Goal: Transaction & Acquisition: Purchase product/service

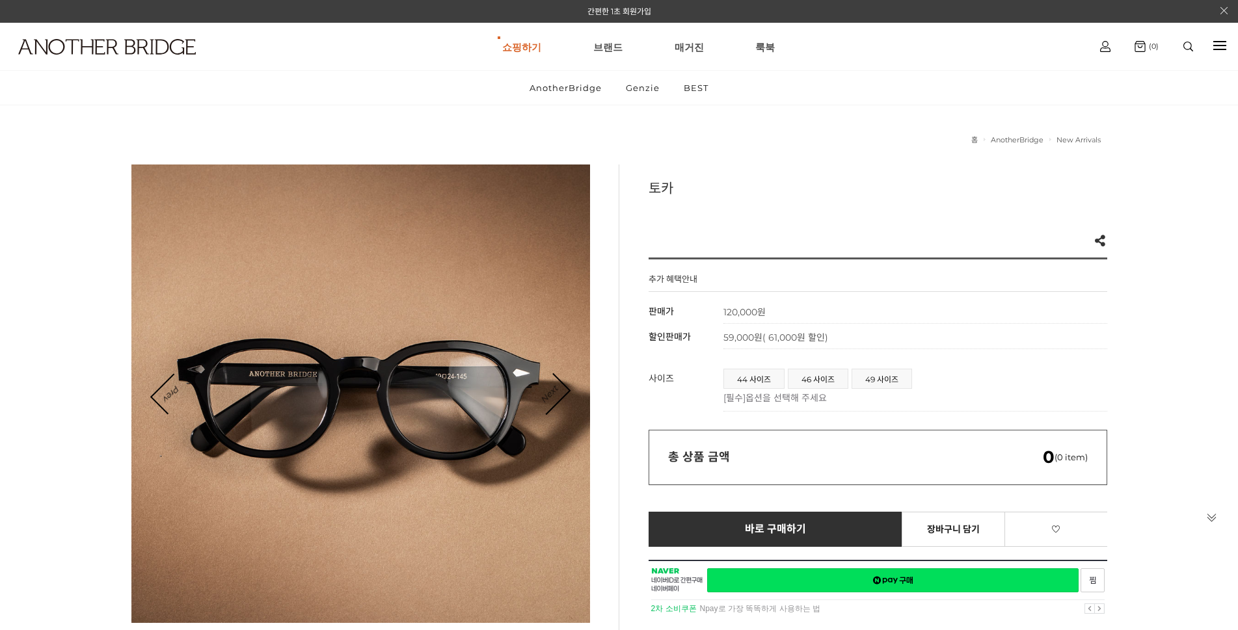
click at [550, 388] on link "Next" at bounding box center [549, 394] width 40 height 40
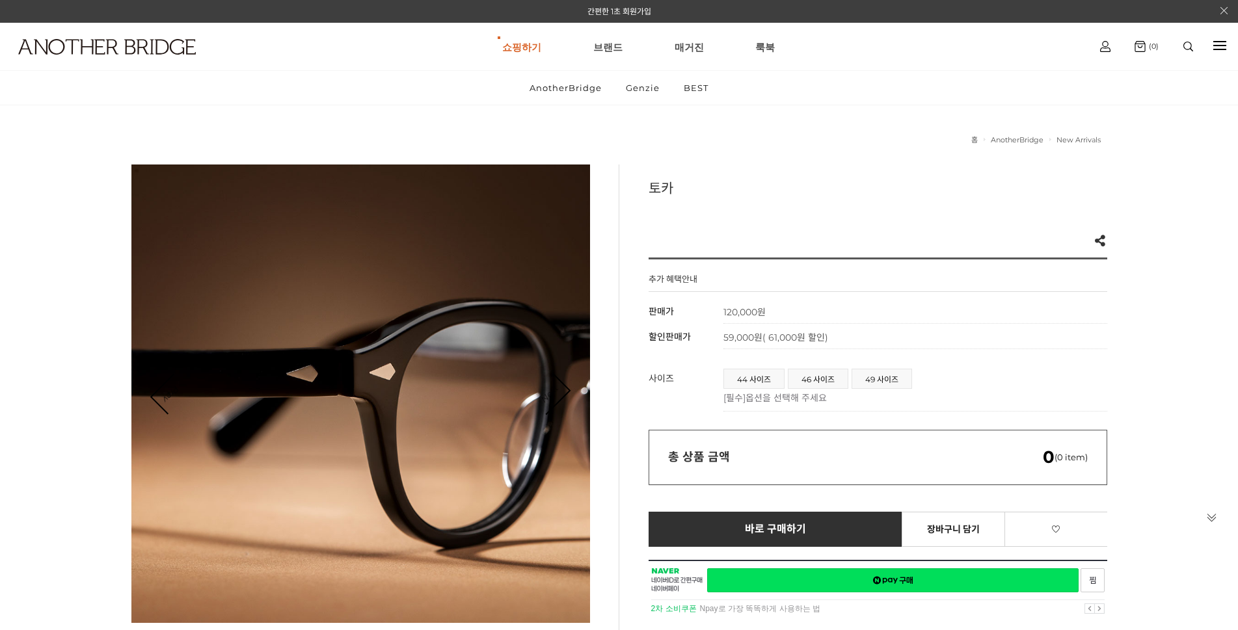
click at [550, 388] on link "Next" at bounding box center [549, 394] width 40 height 40
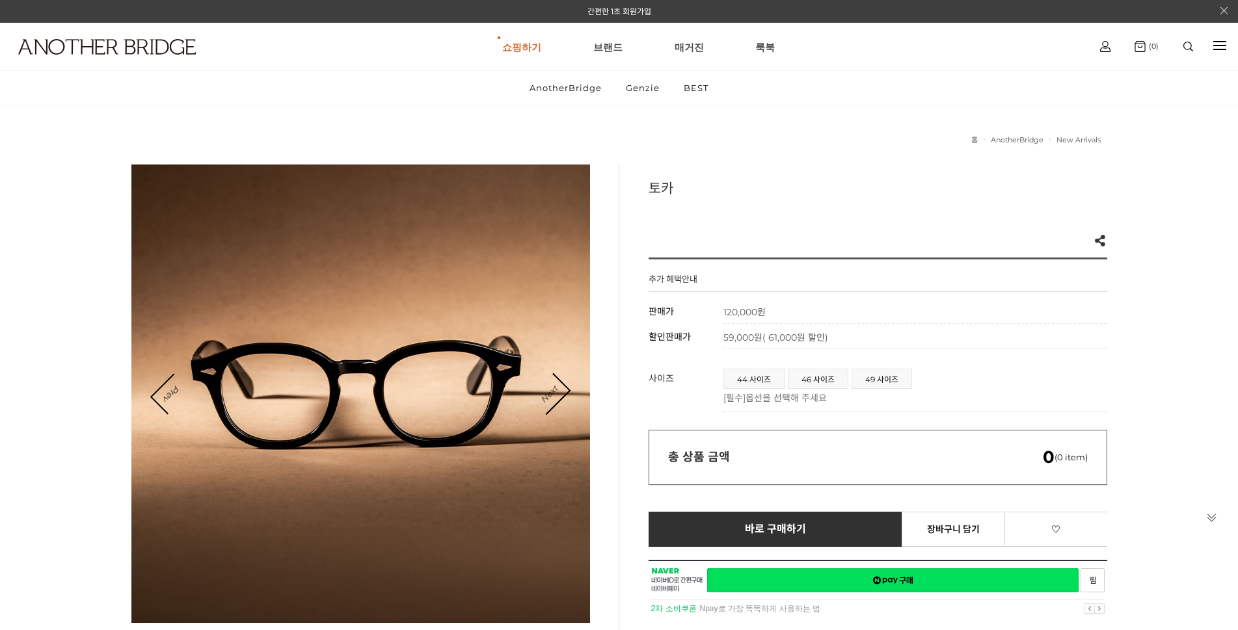
click at [550, 388] on link "Next" at bounding box center [549, 394] width 40 height 40
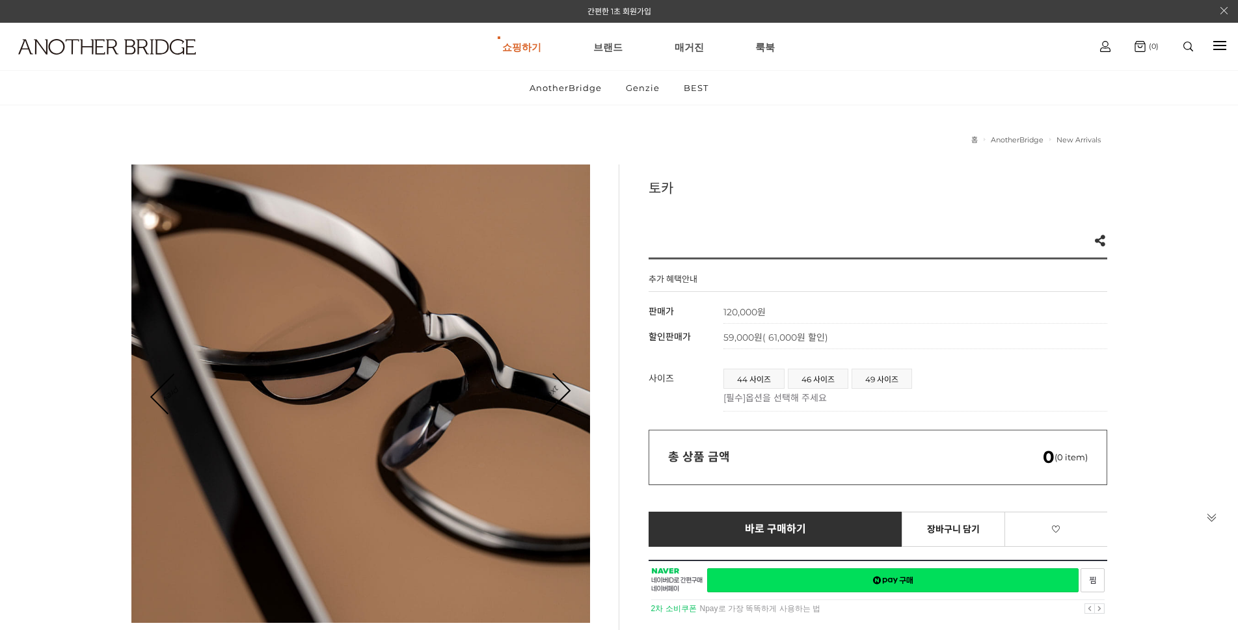
click at [550, 388] on link "Next" at bounding box center [549, 394] width 40 height 40
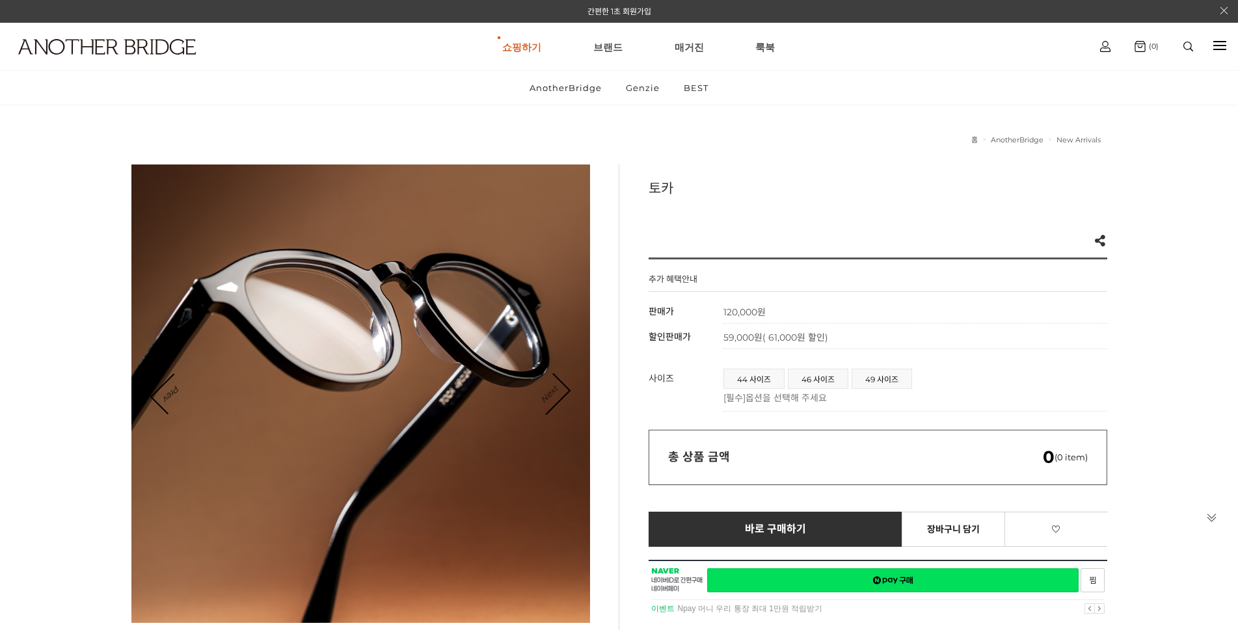
click at [550, 388] on link "Next" at bounding box center [549, 394] width 40 height 40
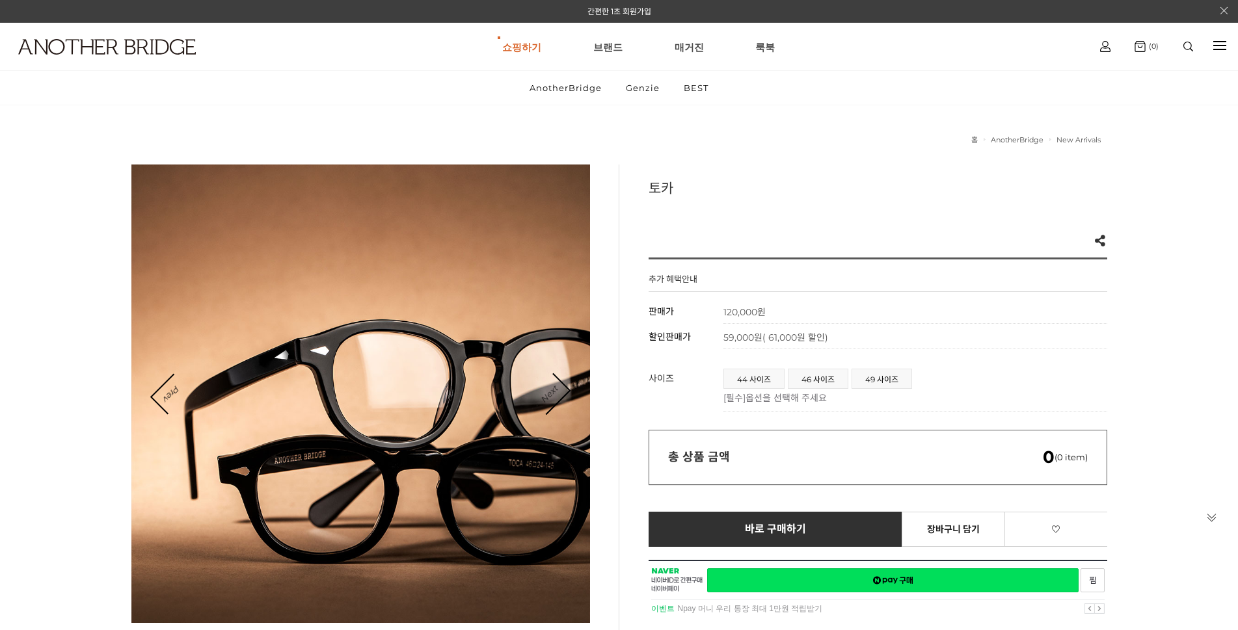
click at [550, 388] on link "Next" at bounding box center [549, 394] width 40 height 40
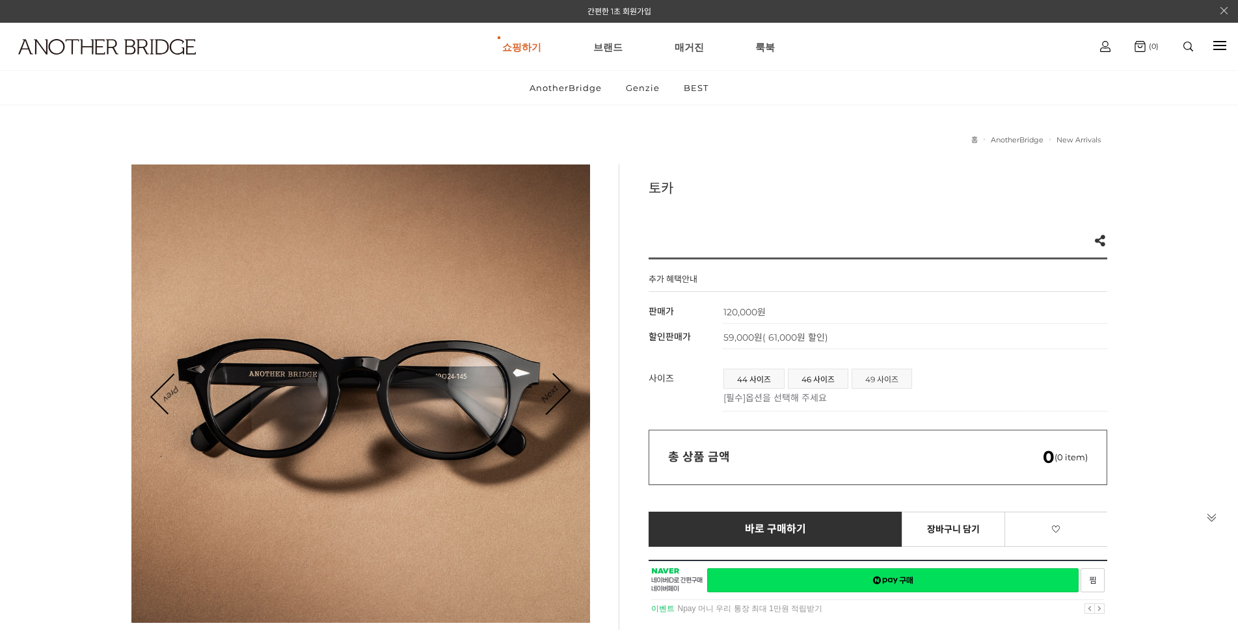
click at [880, 379] on span "49 사이즈" at bounding box center [881, 379] width 59 height 19
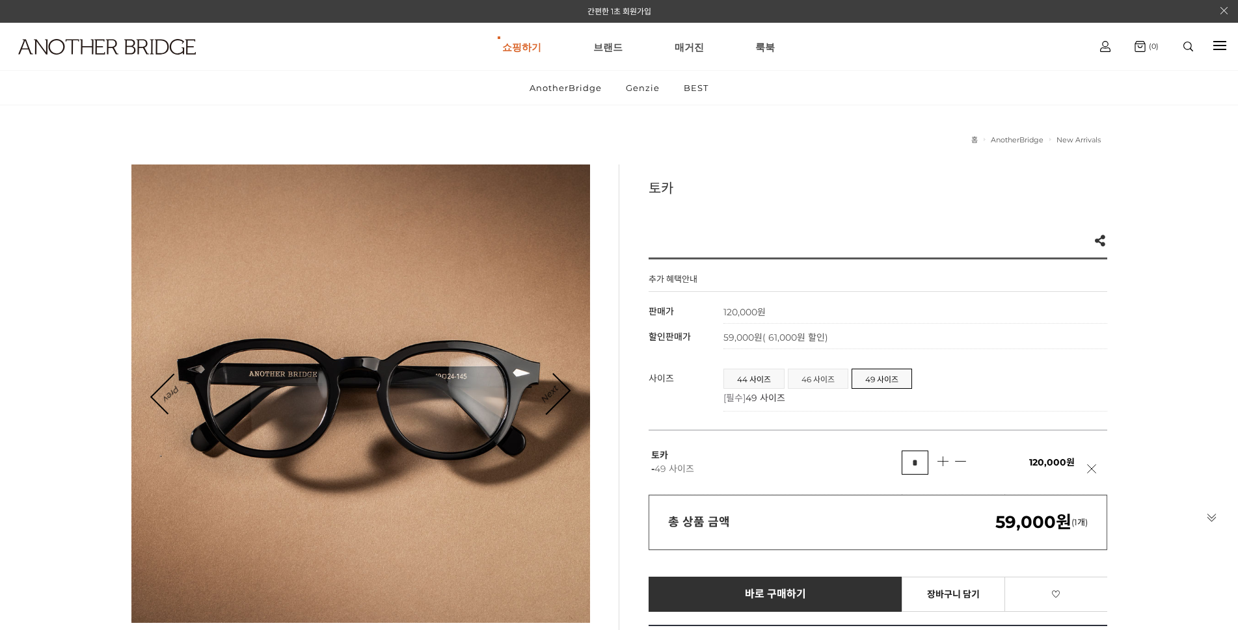
click at [814, 383] on span "46 사이즈" at bounding box center [818, 379] width 59 height 19
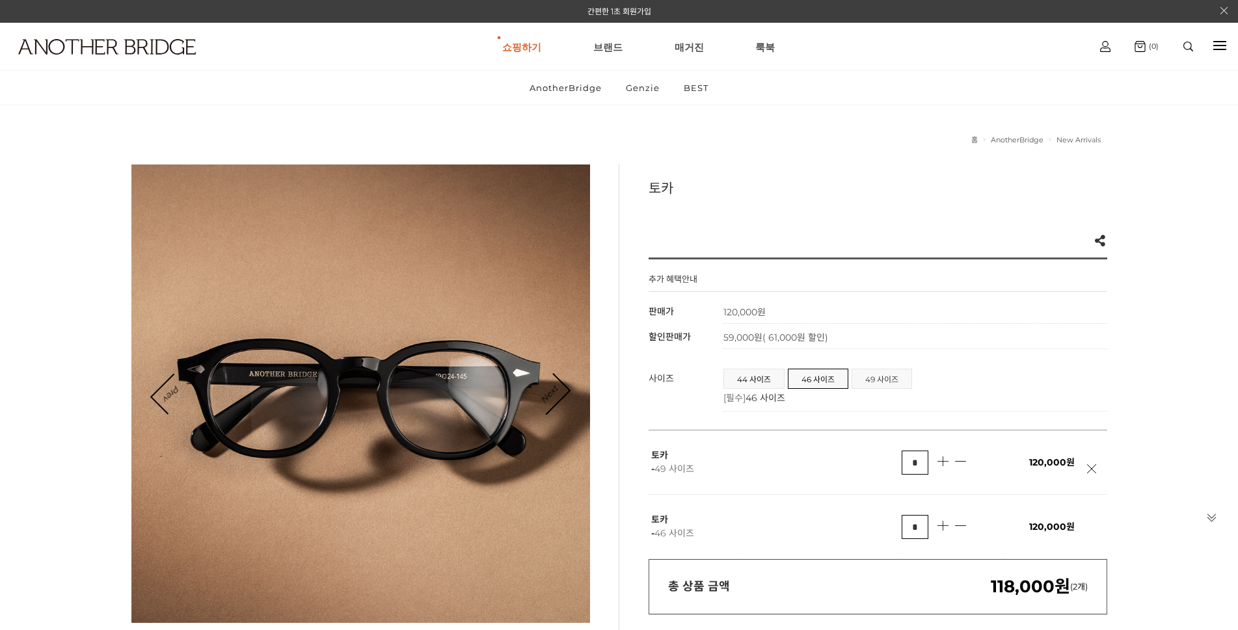
click at [874, 379] on span "49 사이즈" at bounding box center [881, 379] width 59 height 19
click at [742, 377] on span "44 사이즈" at bounding box center [754, 379] width 60 height 19
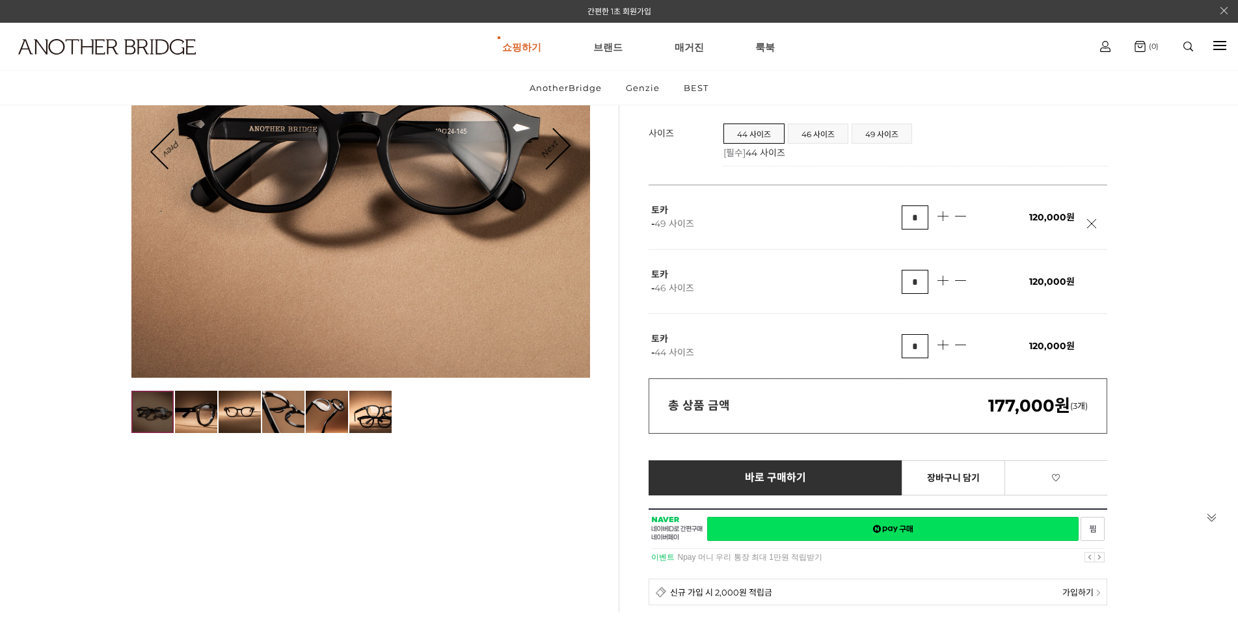
scroll to position [260, 0]
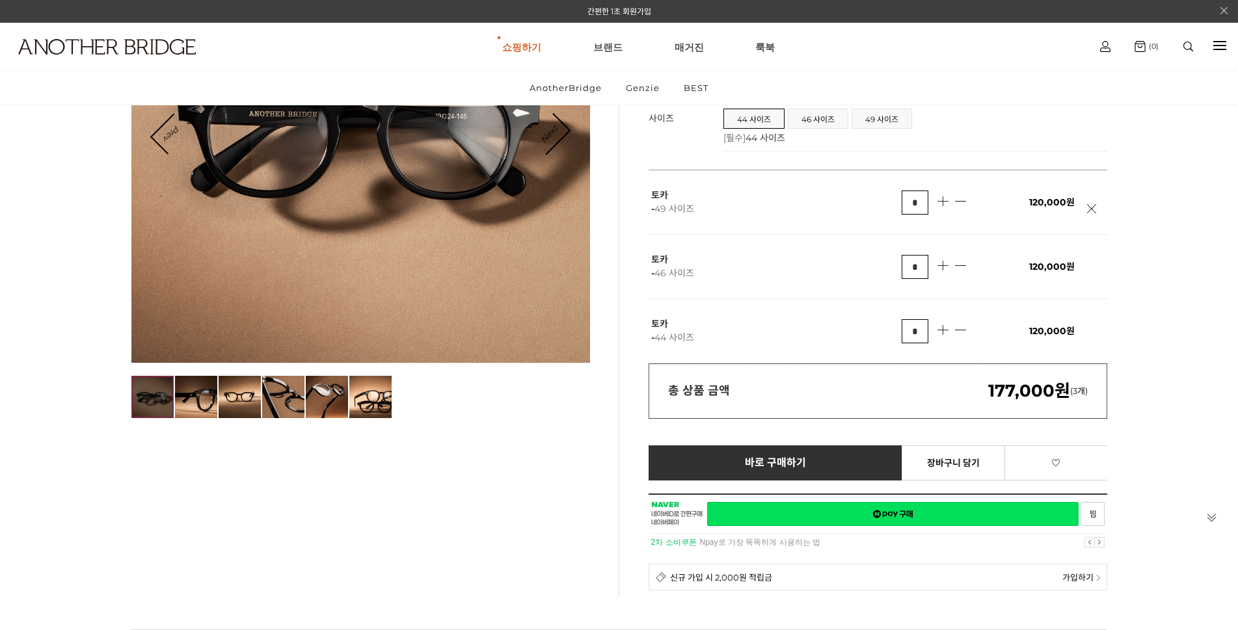
click at [1090, 211] on link at bounding box center [1095, 215] width 16 height 23
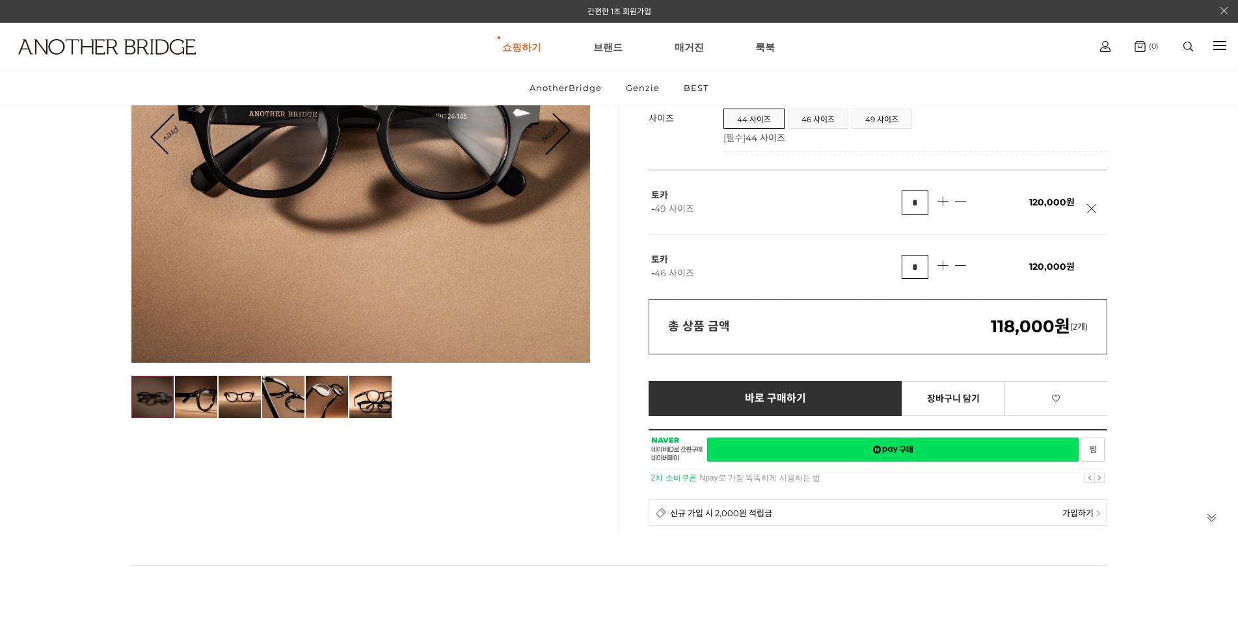
click at [1094, 210] on link at bounding box center [1095, 215] width 16 height 23
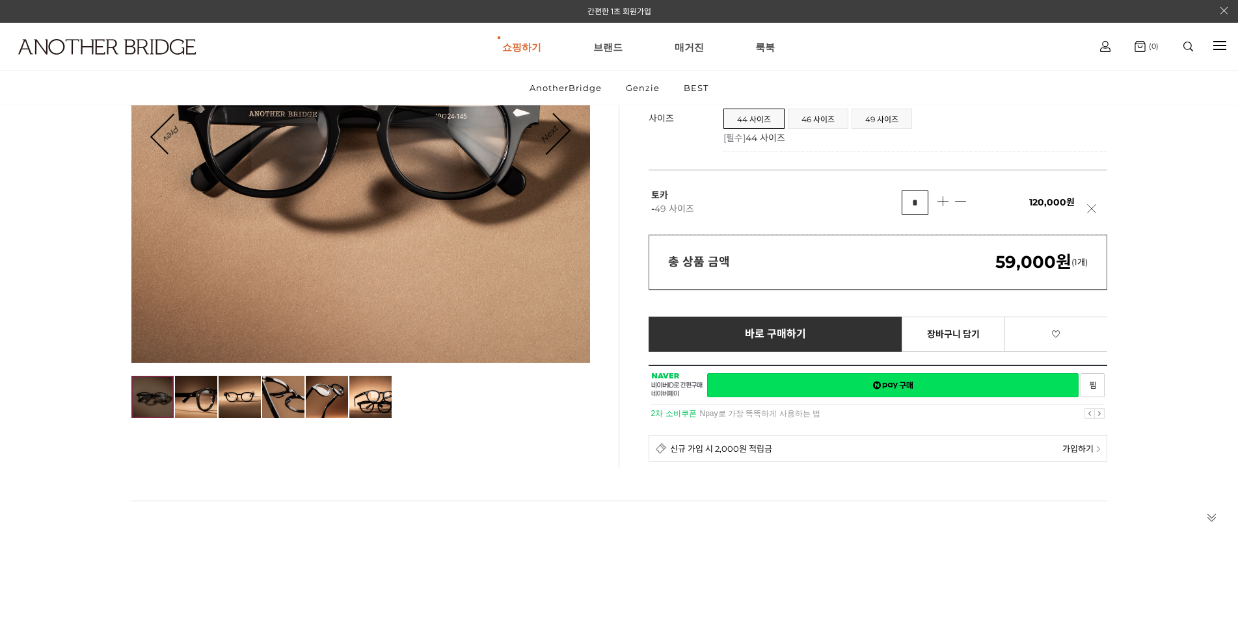
click at [1093, 209] on link at bounding box center [1095, 215] width 16 height 23
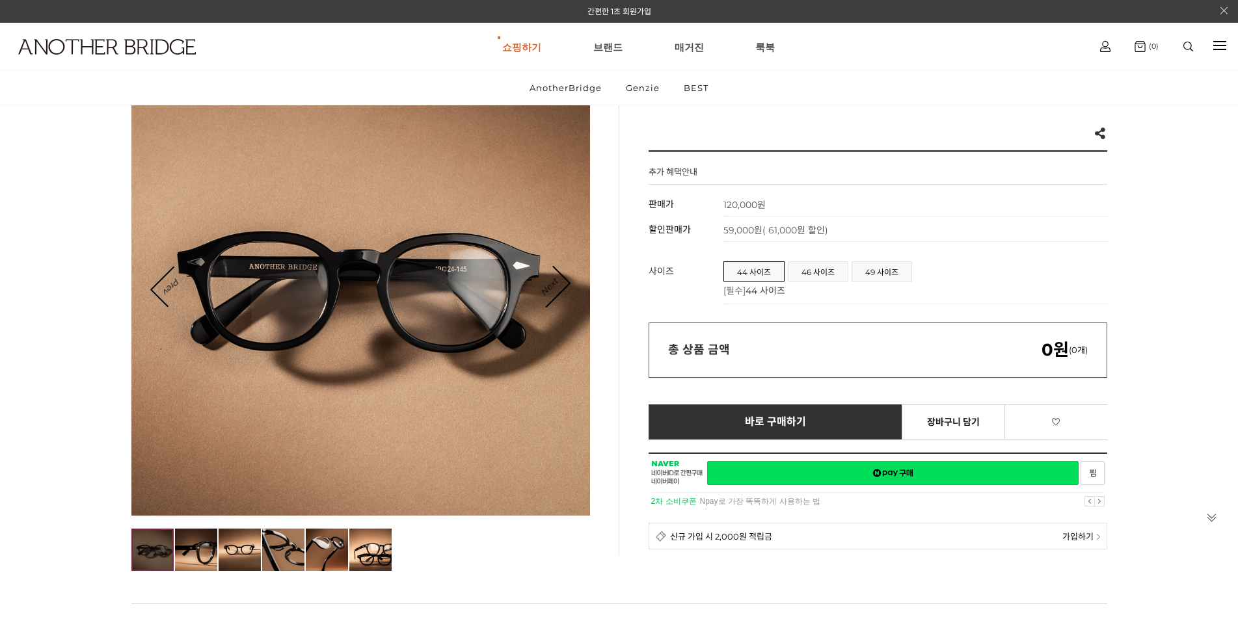
scroll to position [87, 0]
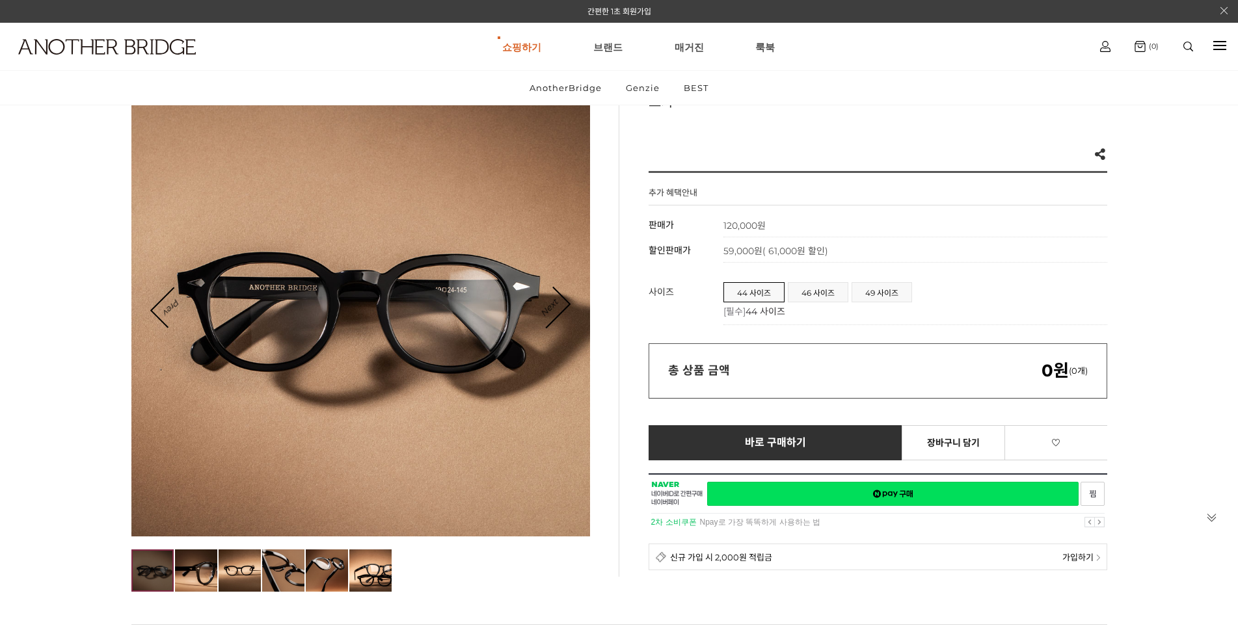
click at [887, 279] on td "44 사이즈 46 사이즈 49 사이즈 [필수] 44 사이즈 ***** ****** ****** ******" at bounding box center [915, 300] width 384 height 49
click at [889, 287] on span "49 사이즈" at bounding box center [881, 292] width 59 height 19
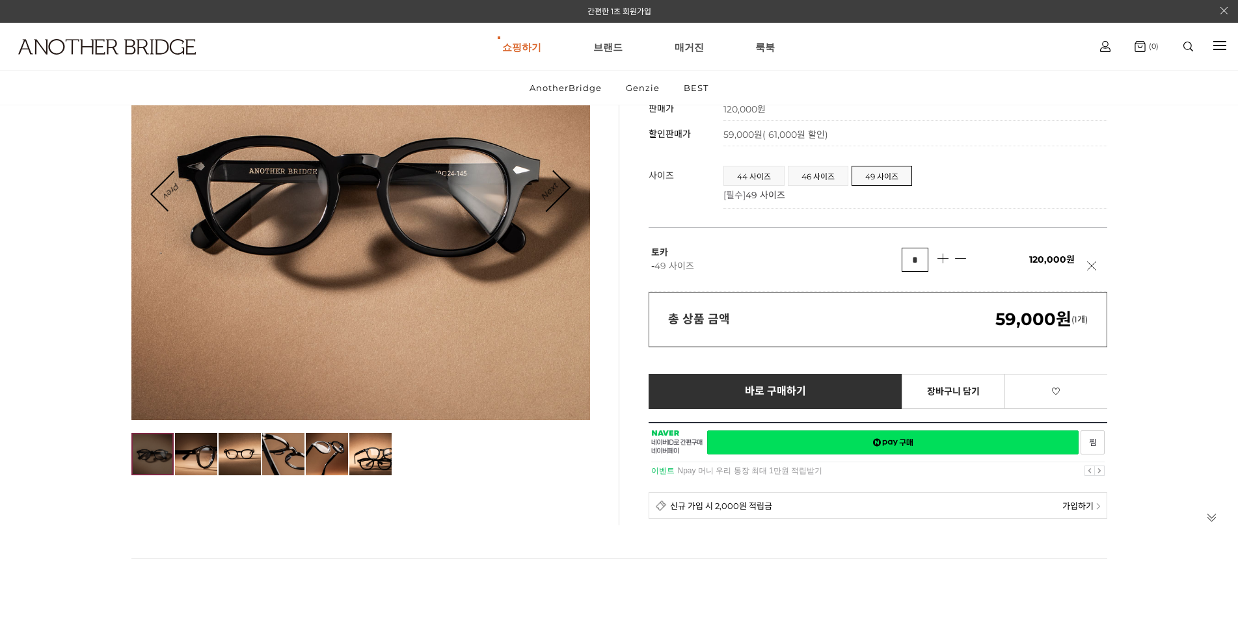
scroll to position [0, 0]
